Goal: Find specific page/section: Find specific page/section

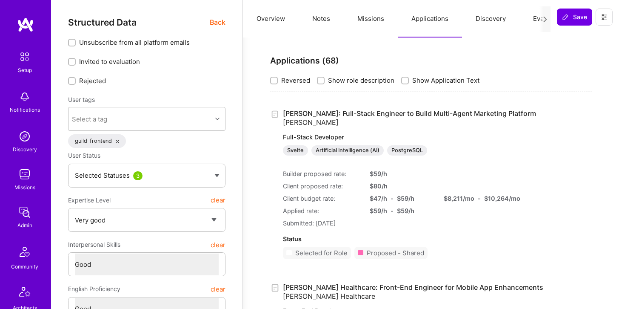
select select "5"
select select "4"
select select "6"
select select "7"
select select "IL"
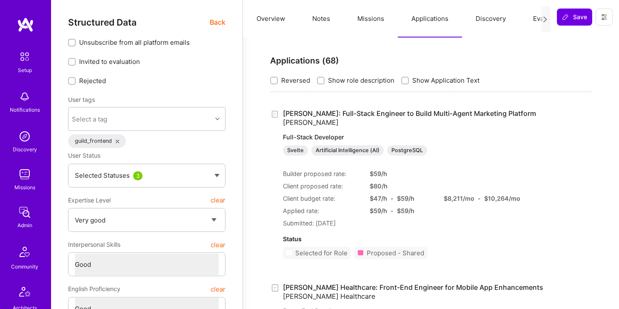
select select "Right Now"
click at [23, 138] on img at bounding box center [24, 136] width 17 height 17
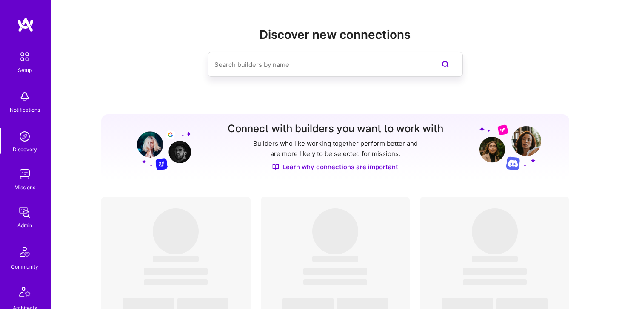
click at [29, 175] on img at bounding box center [24, 174] width 17 height 17
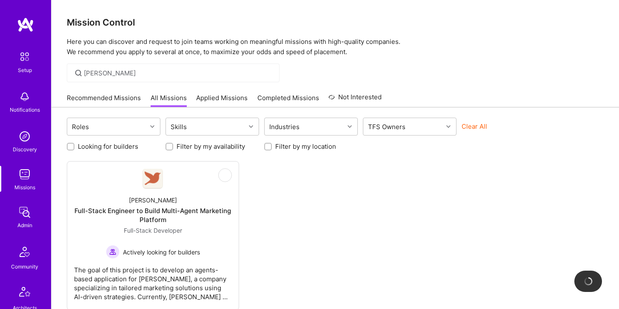
click at [147, 74] on input "Robyn" at bounding box center [178, 73] width 189 height 9
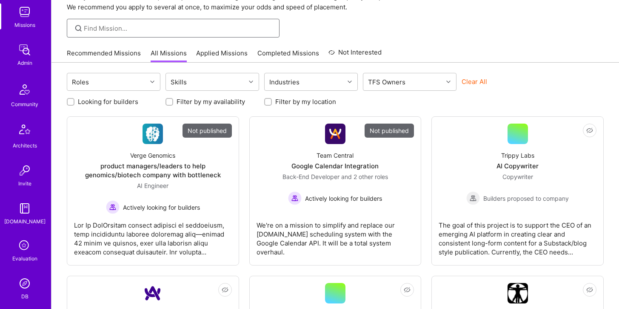
scroll to position [155, 0]
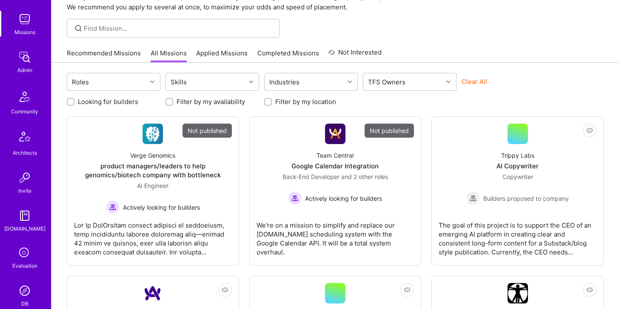
click at [20, 63] on img at bounding box center [24, 57] width 17 height 17
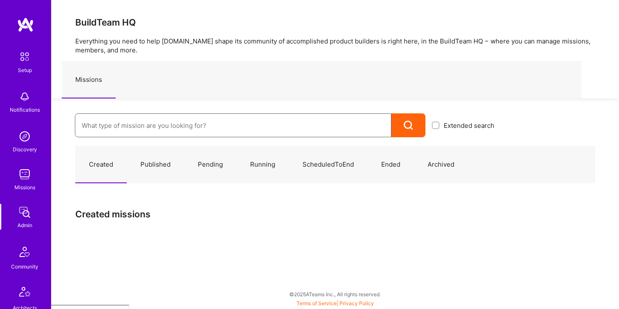
click at [102, 120] on input at bounding box center [233, 126] width 303 height 22
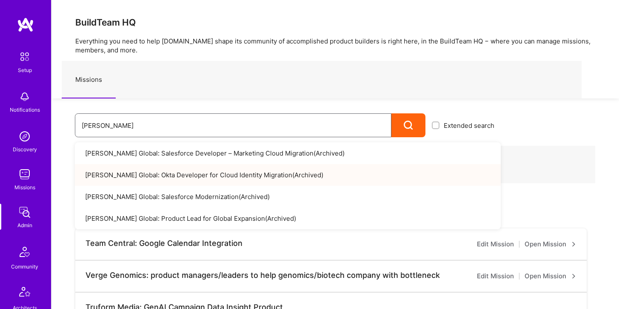
type input "Anderson"
click at [149, 172] on link "[PERSON_NAME] Global: [PERSON_NAME] for Cloud Identity Migration ( Archived )" at bounding box center [288, 175] width 426 height 22
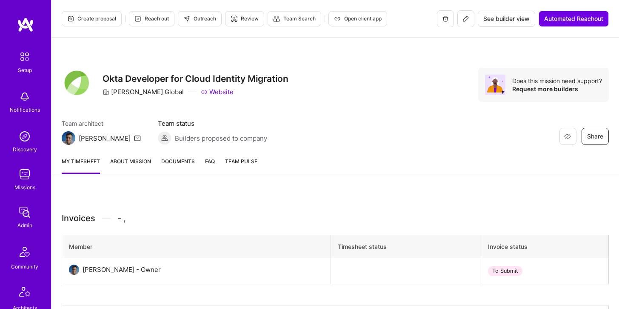
click at [464, 21] on icon at bounding box center [466, 18] width 7 height 7
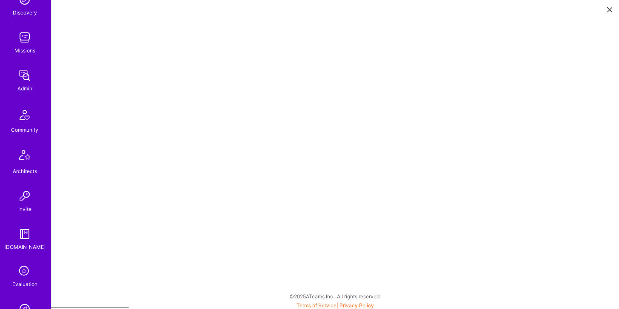
scroll to position [121, 0]
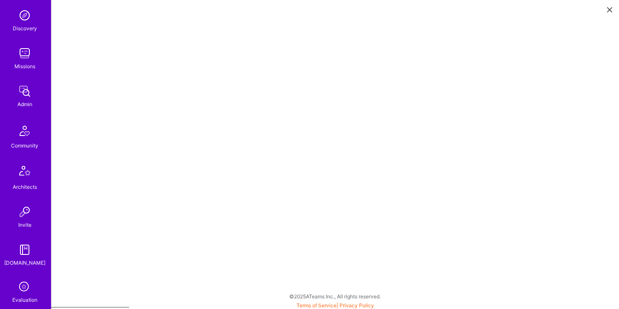
click at [25, 52] on img at bounding box center [24, 53] width 17 height 17
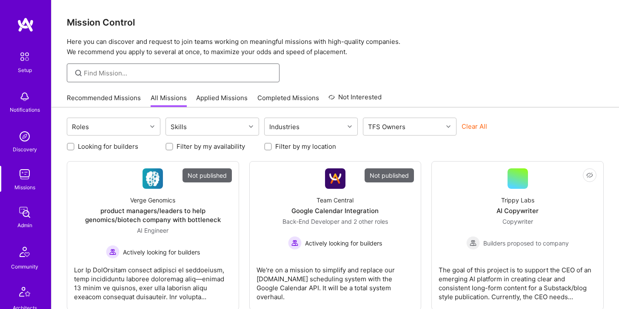
click at [173, 74] on input at bounding box center [178, 73] width 189 height 9
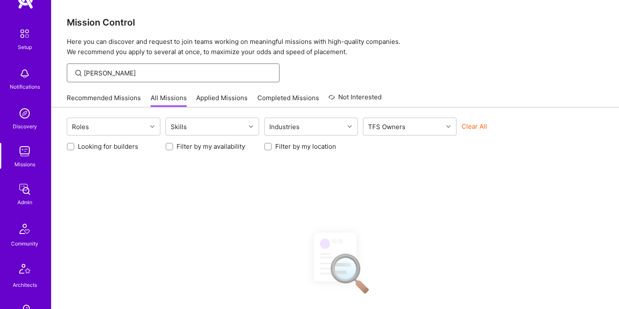
scroll to position [26, 0]
type input "[PERSON_NAME]"
click at [25, 196] on div "Admin" at bounding box center [24, 199] width 15 height 9
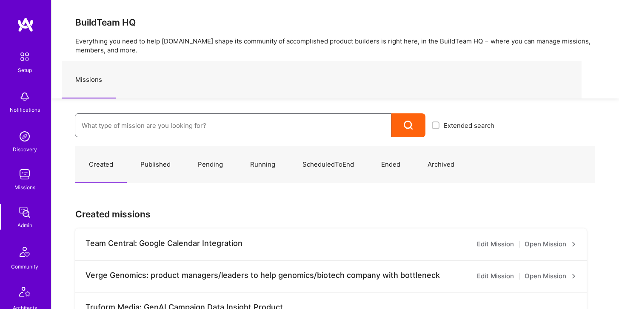
click at [135, 135] on input at bounding box center [233, 126] width 303 height 22
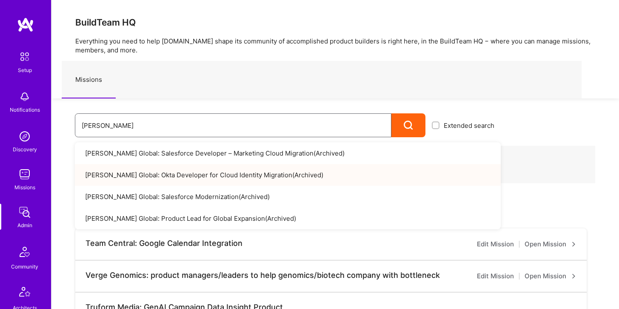
type input "[PERSON_NAME]"
click at [182, 173] on link "[PERSON_NAME] Global: [PERSON_NAME] for Cloud Identity Migration ( Archived )" at bounding box center [288, 175] width 426 height 22
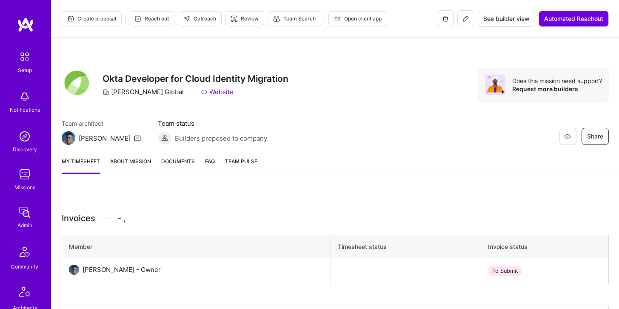
click at [462, 23] on button at bounding box center [466, 18] width 17 height 17
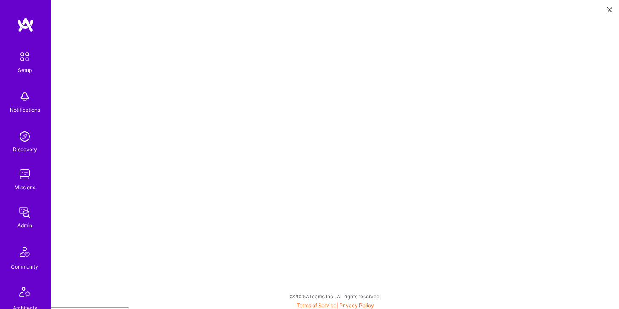
scroll to position [2, 0]
